Goal: Find specific page/section

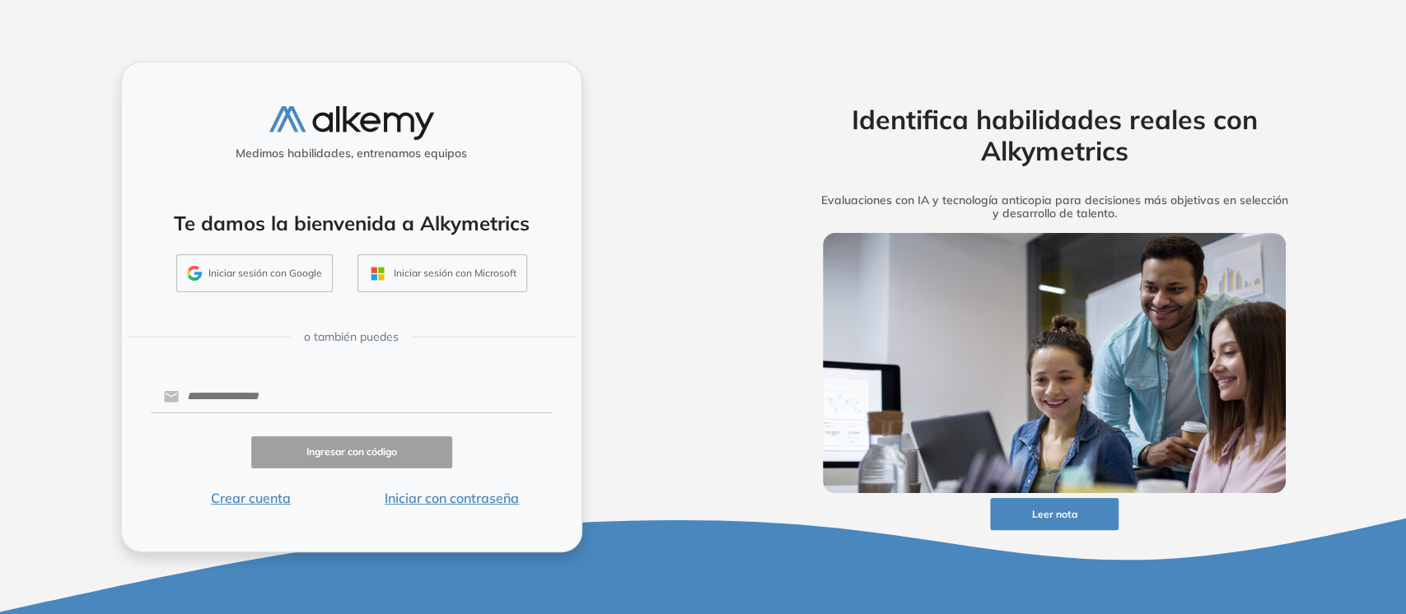
click at [405, 263] on button "Iniciar sesión con Microsoft" at bounding box center [442, 273] width 170 height 38
click at [441, 503] on button "Iniciar con contraseña" at bounding box center [452, 498] width 201 height 20
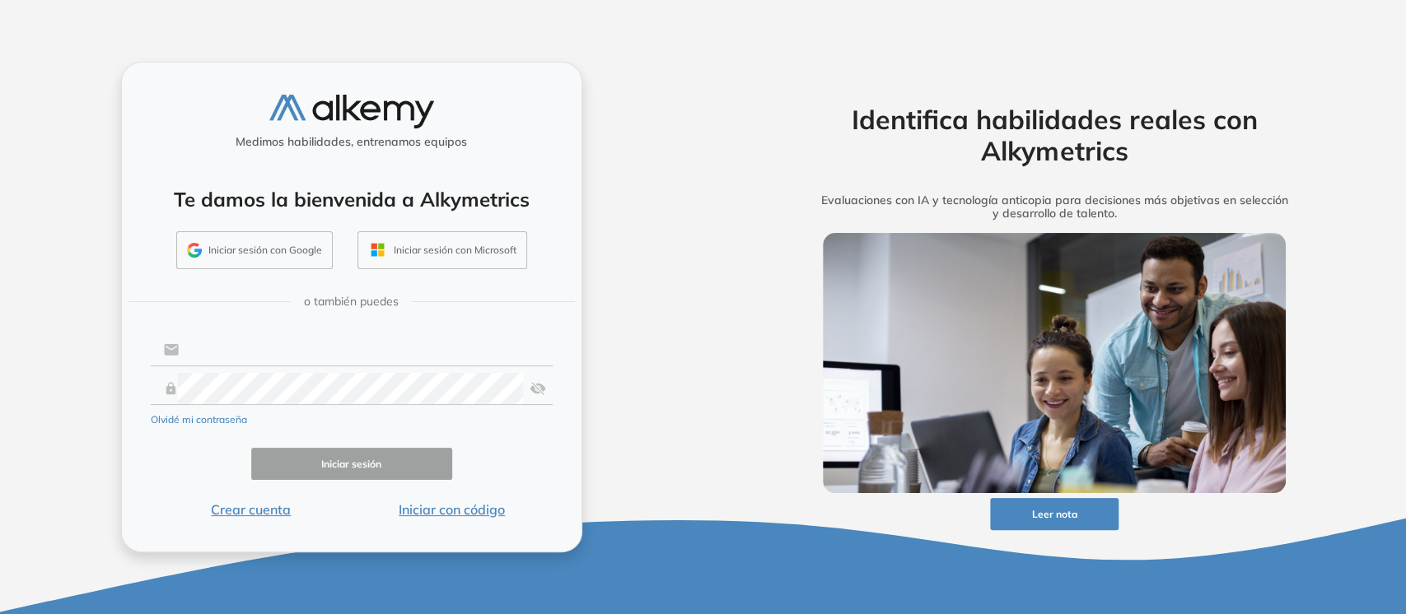
type input "**********"
click at [382, 476] on button "Iniciar sesión" at bounding box center [351, 464] width 201 height 32
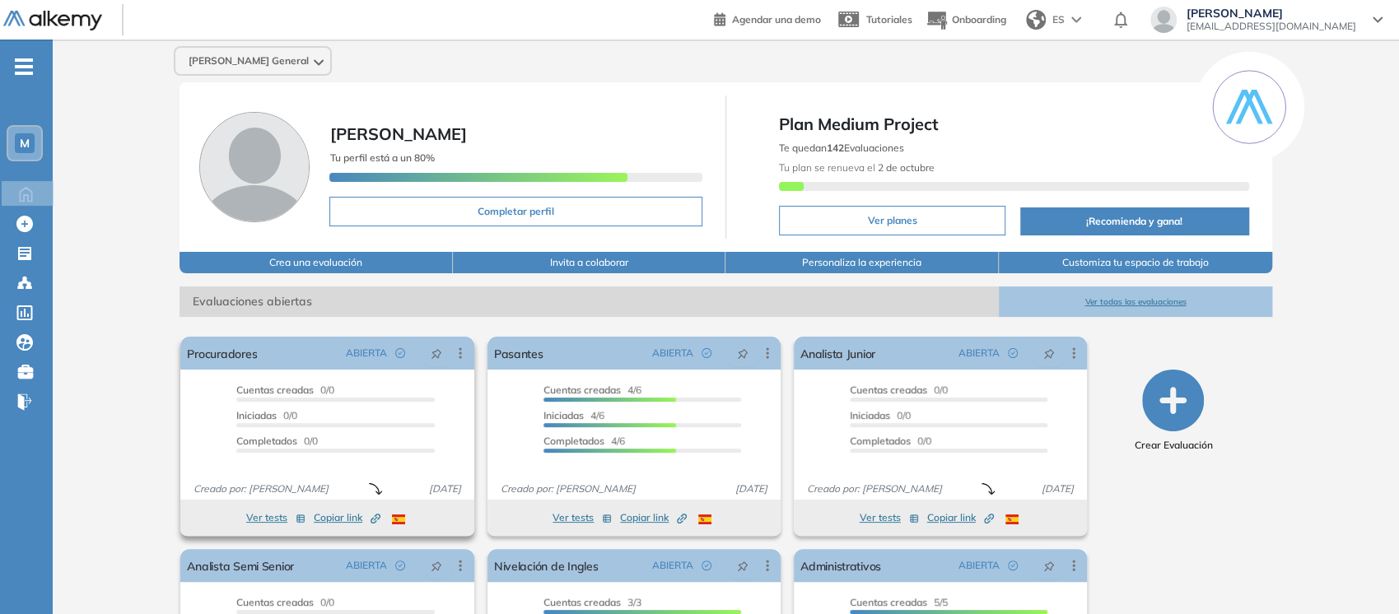
scroll to position [165, 0]
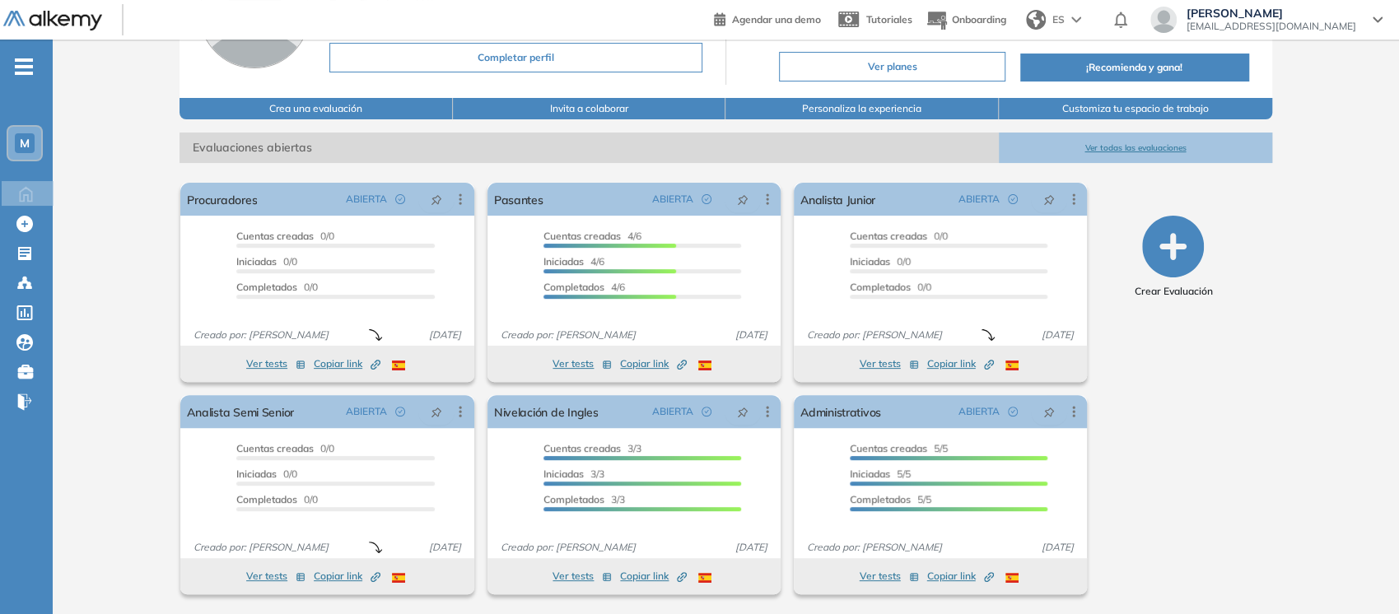
click at [20, 71] on span "-" at bounding box center [24, 64] width 18 height 13
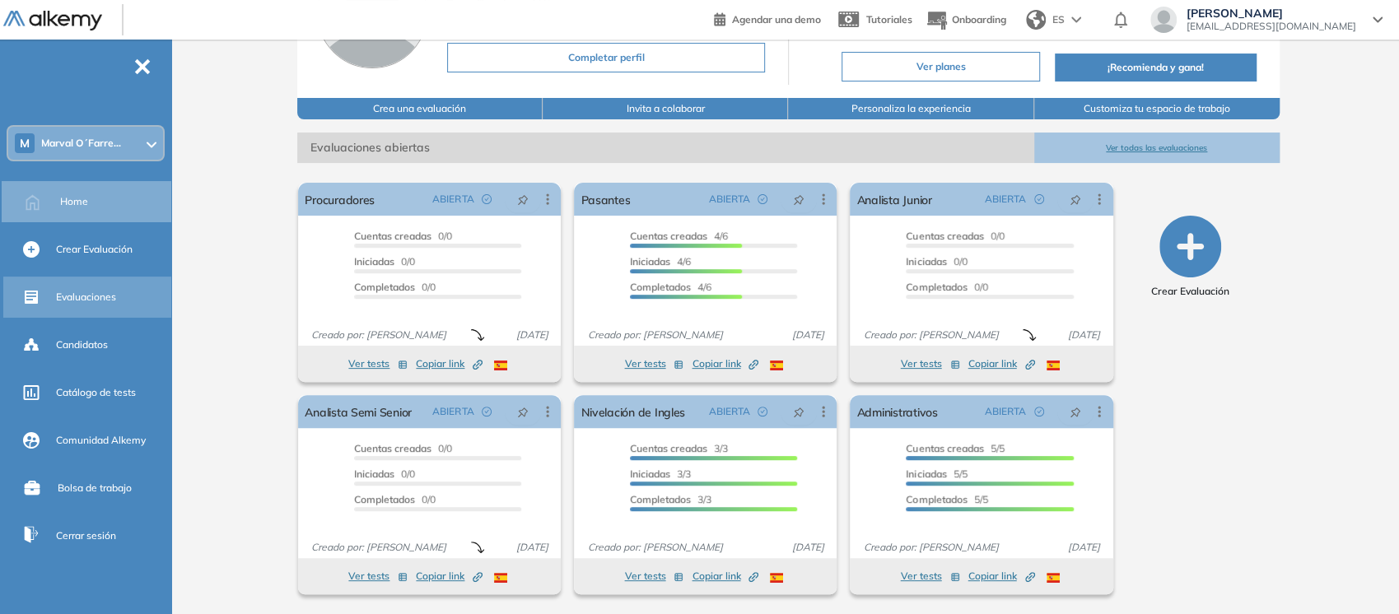
click at [64, 290] on span "Evaluaciones" at bounding box center [86, 297] width 60 height 15
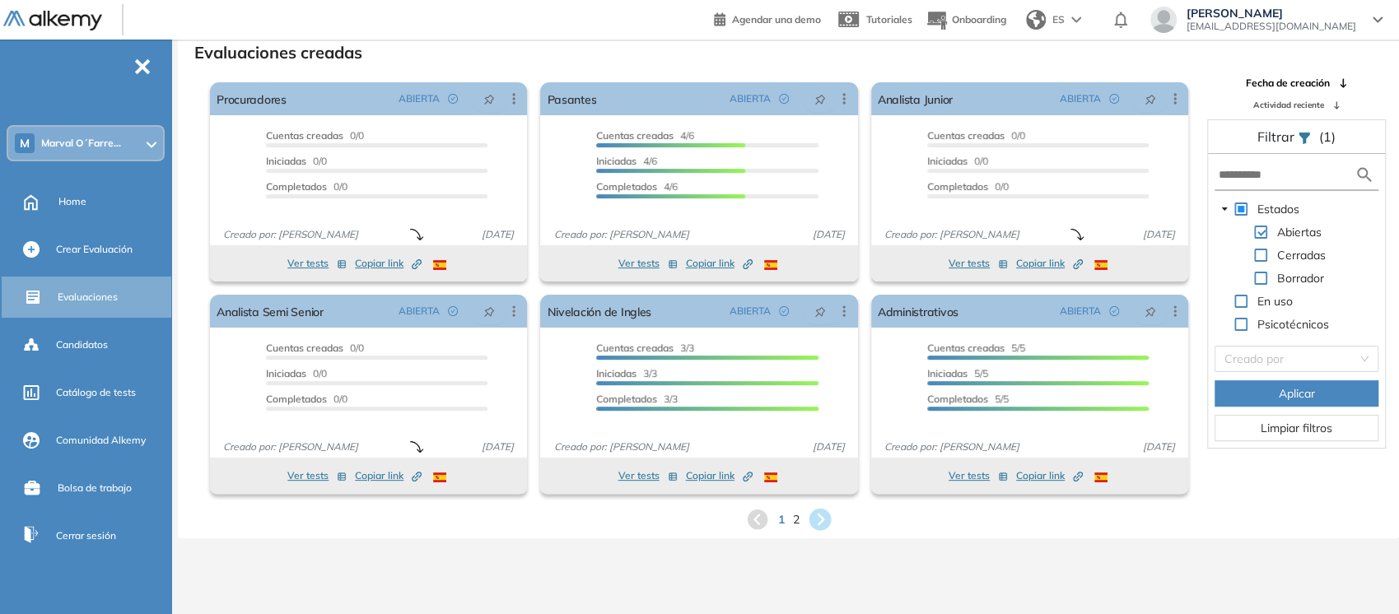
click at [817, 521] on icon at bounding box center [820, 520] width 22 height 22
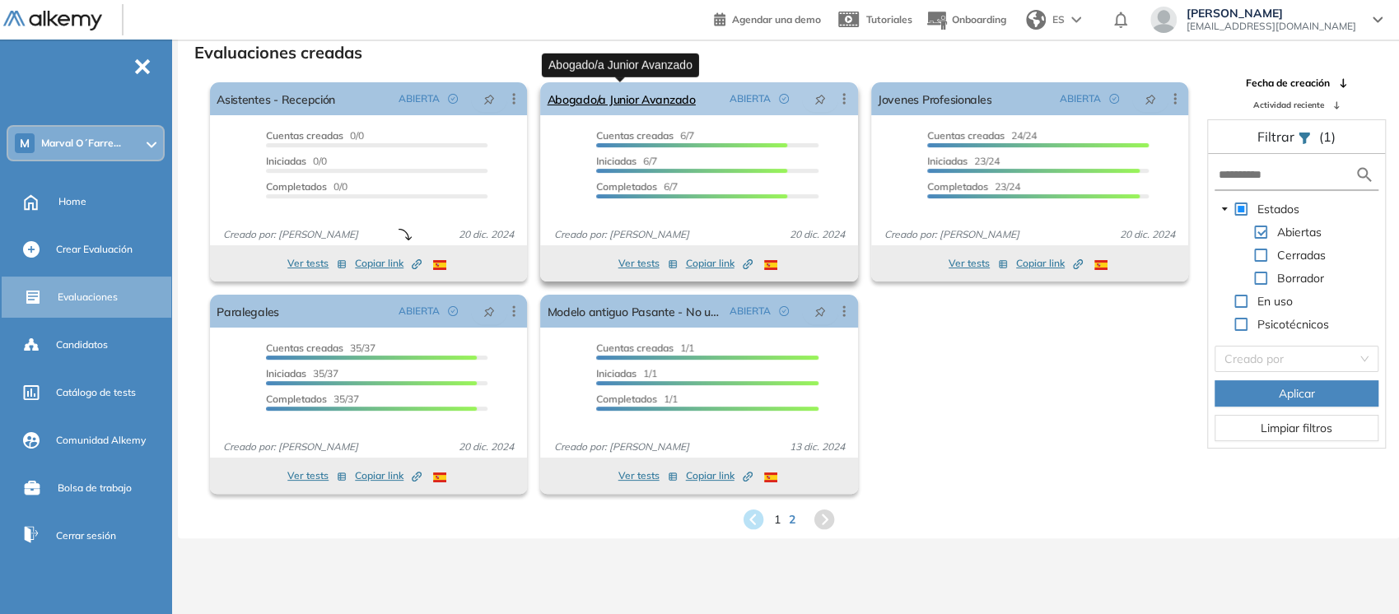
click at [589, 100] on link "Abogado/a Junior Avanzado" at bounding box center [621, 98] width 148 height 33
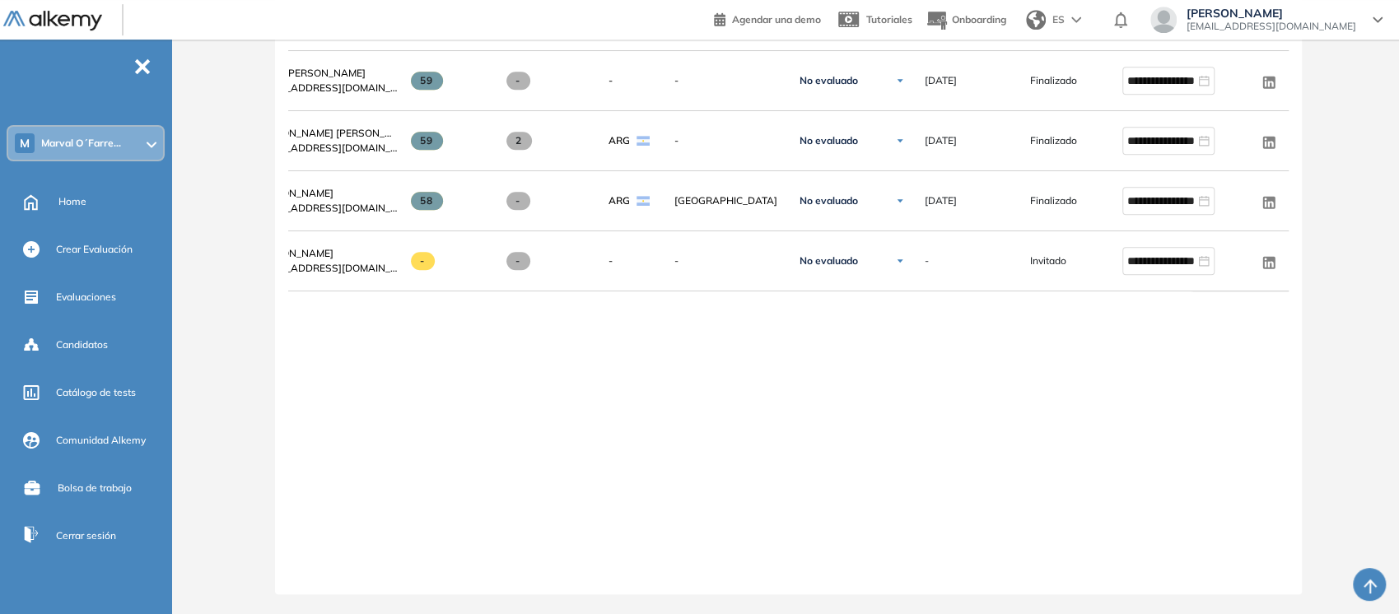
scroll to position [0, 105]
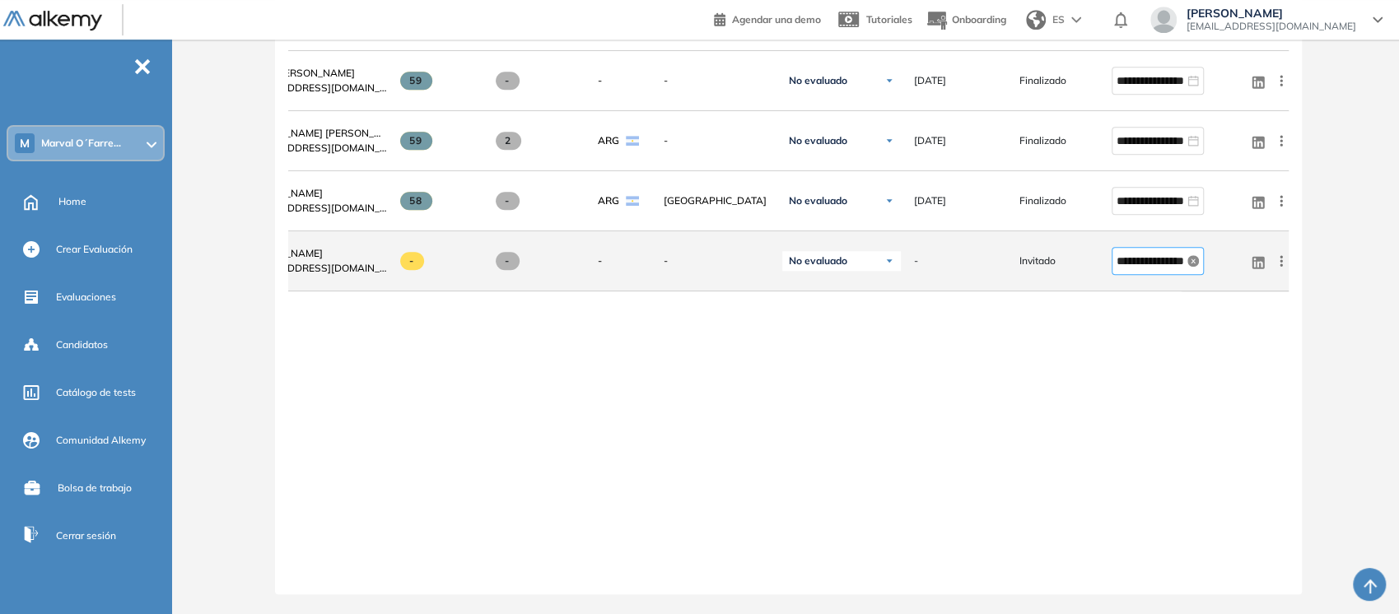
click at [1190, 258] on icon "close-circle" at bounding box center [1194, 261] width 12 height 12
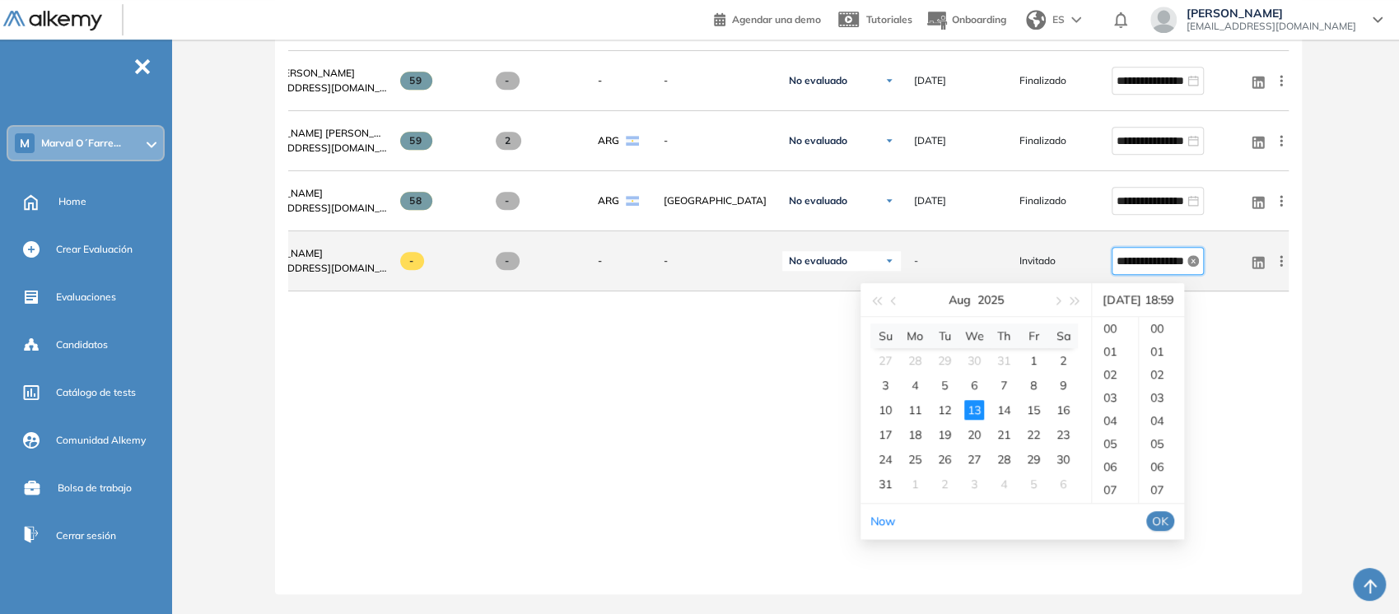
scroll to position [1360, 0]
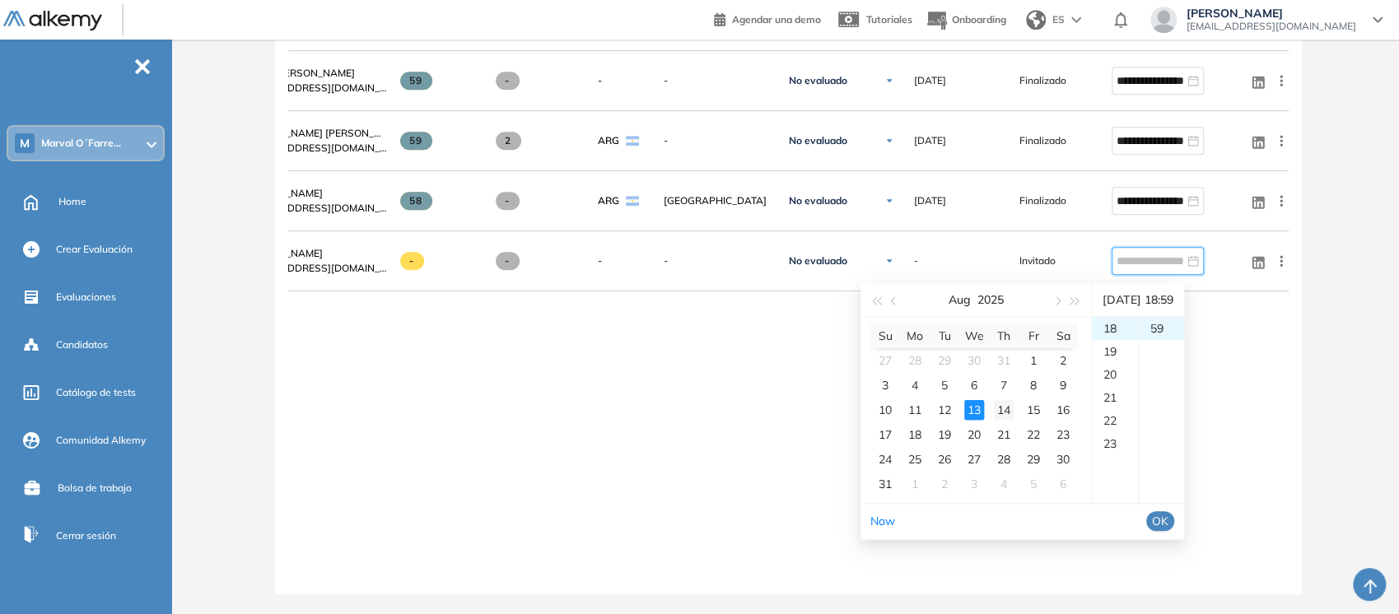
click at [1001, 400] on div "14" at bounding box center [1004, 410] width 20 height 20
click at [1030, 400] on div "15" at bounding box center [1034, 410] width 20 height 20
click at [1169, 512] on span "OK" at bounding box center [1160, 521] width 16 height 18
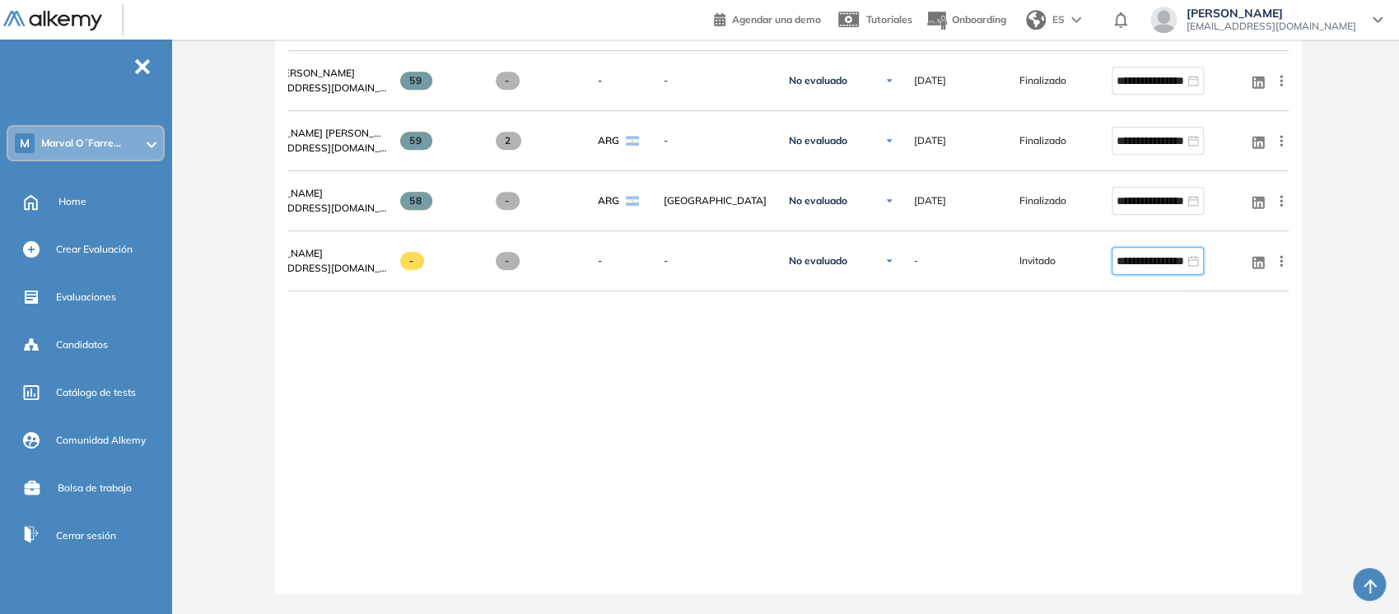
type input "**********"
